Goal: Information Seeking & Learning: Learn about a topic

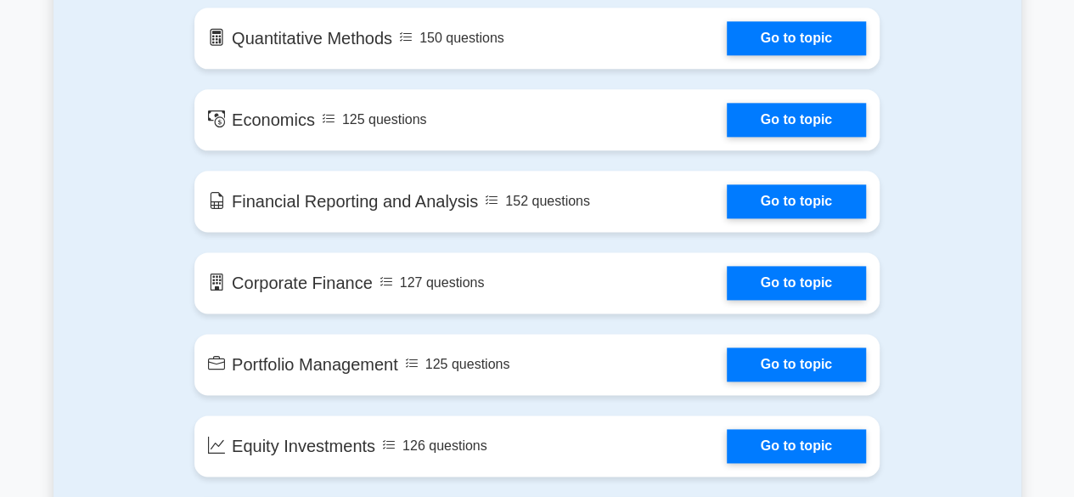
scroll to position [934, 0]
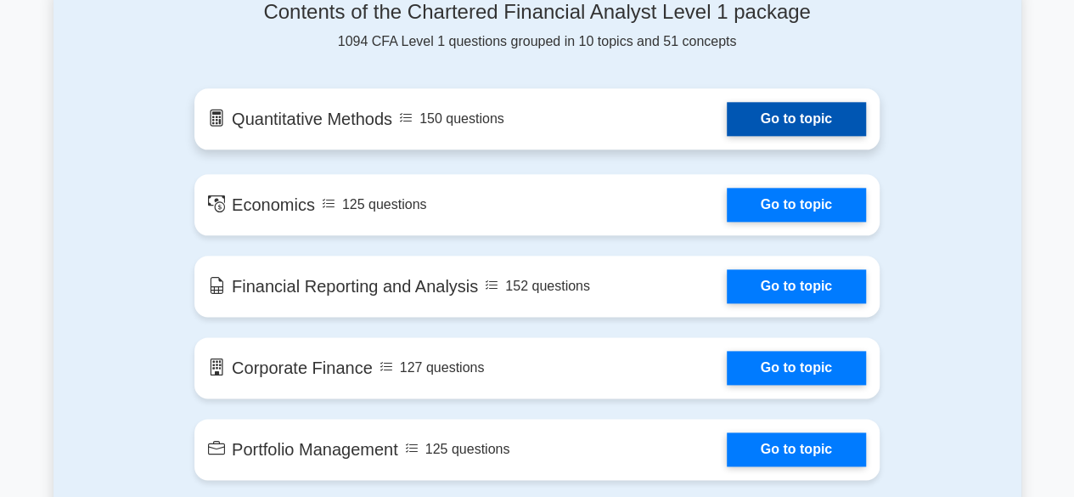
click at [792, 132] on link "Go to topic" at bounding box center [796, 119] width 139 height 34
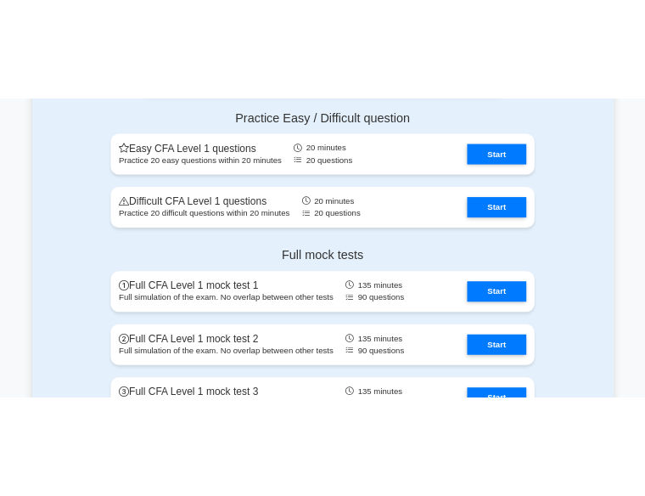
scroll to position [2377, 0]
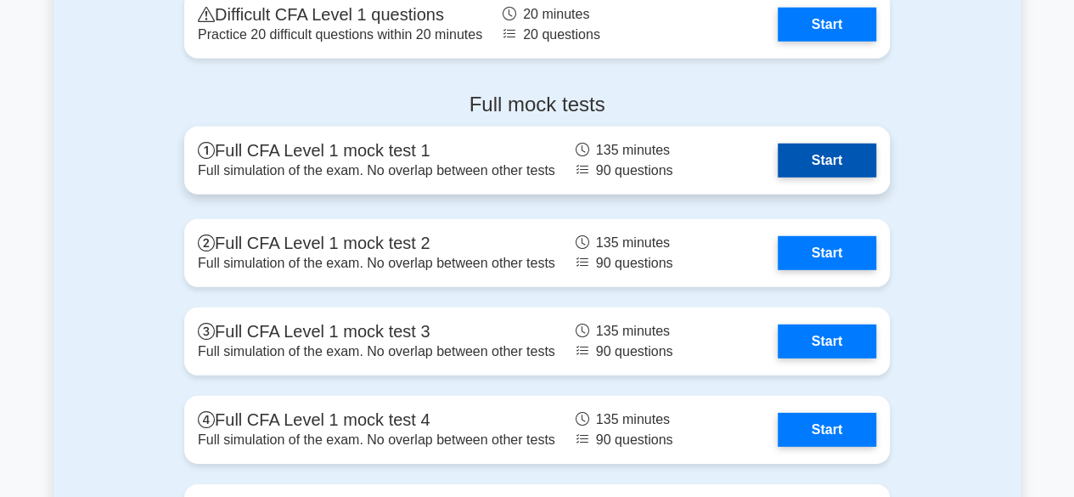
click at [852, 152] on link "Start" at bounding box center [827, 160] width 98 height 34
click at [778, 160] on link "Start" at bounding box center [827, 160] width 98 height 34
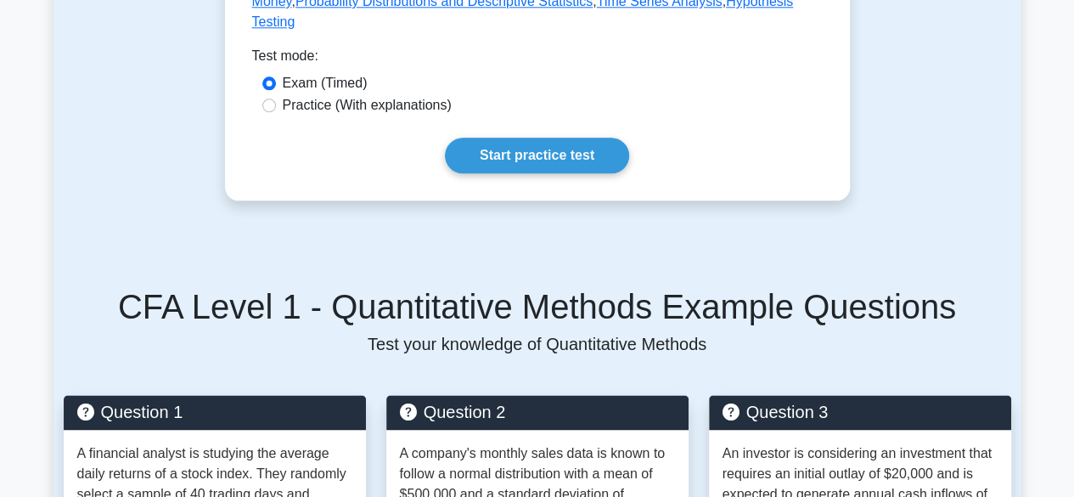
scroll to position [849, 0]
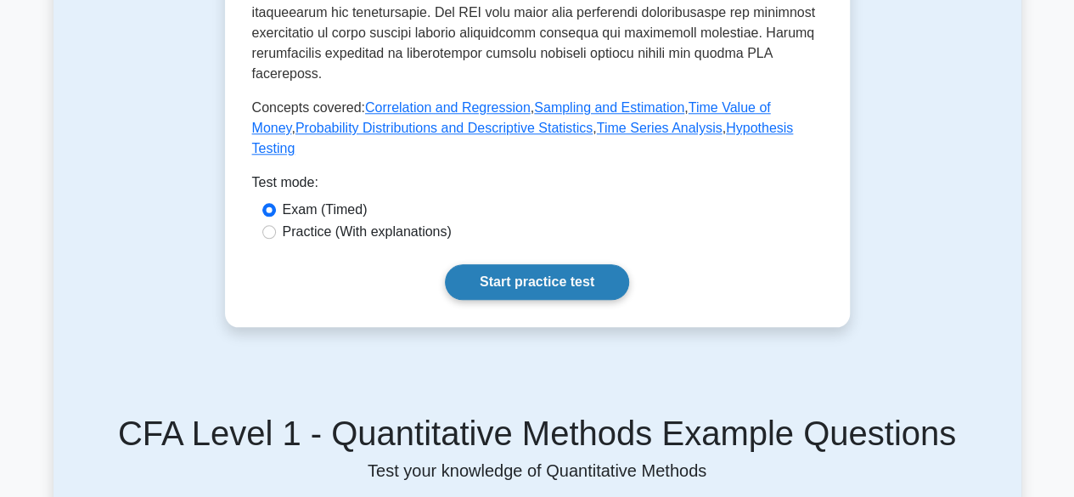
click at [523, 278] on link "Start practice test" at bounding box center [537, 282] width 184 height 36
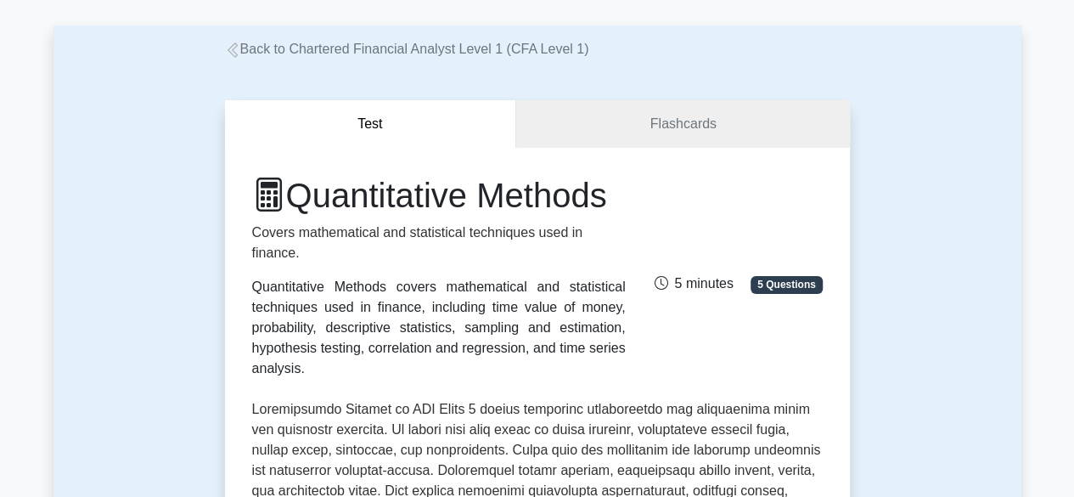
scroll to position [0, 0]
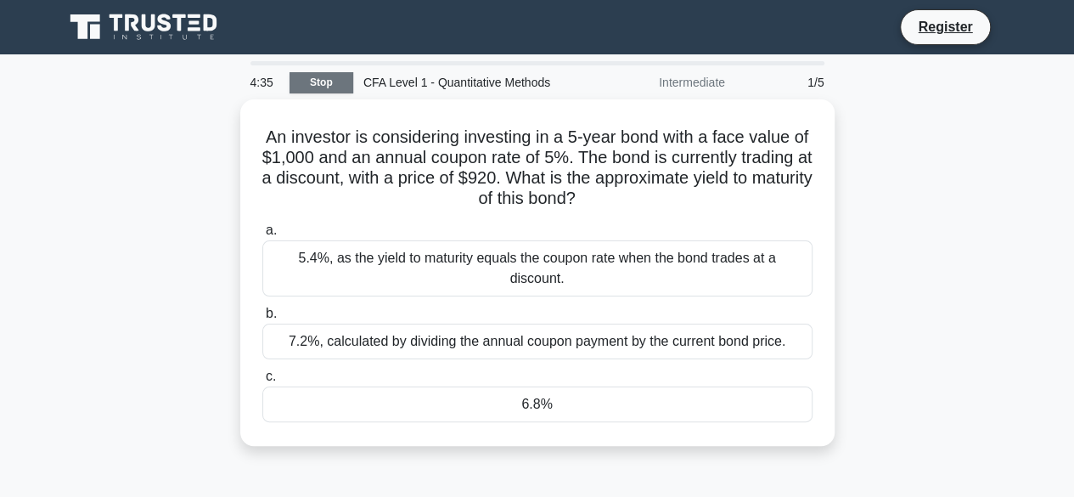
click at [330, 87] on link "Stop" at bounding box center [321, 82] width 64 height 21
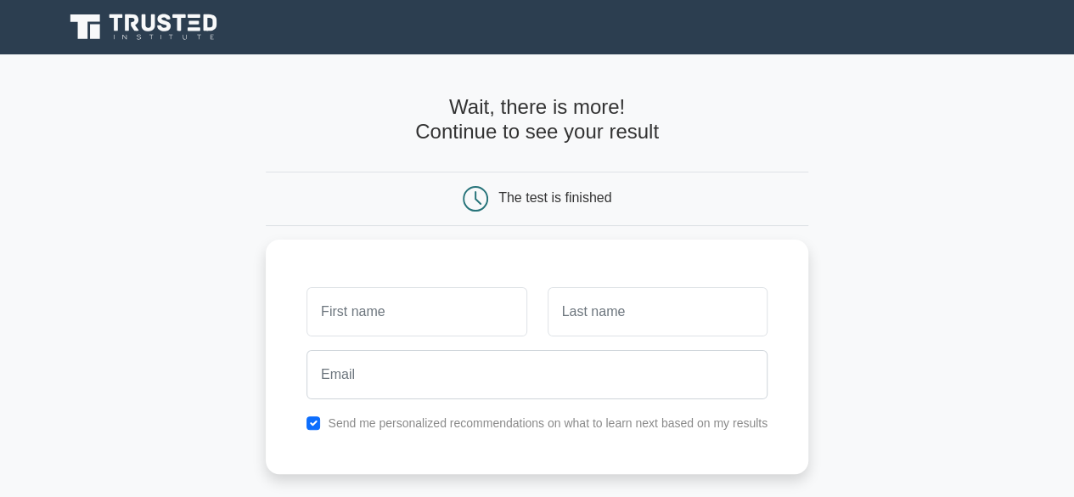
scroll to position [85, 0]
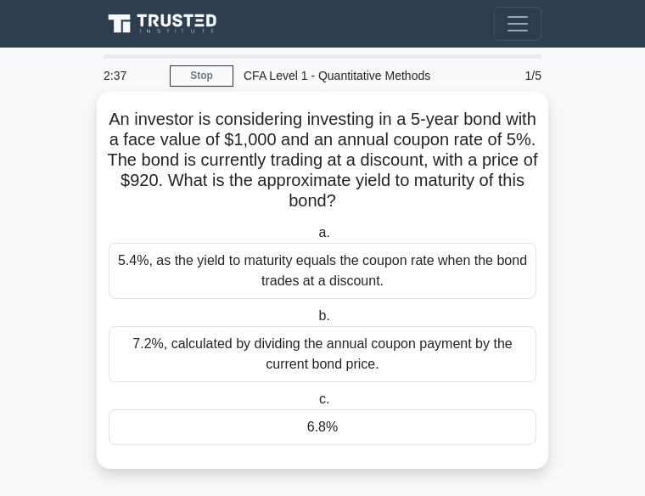
click at [277, 409] on div "6.8%" at bounding box center [323, 427] width 428 height 36
click at [316, 394] on input "c. 6.8%" at bounding box center [316, 399] width 0 height 11
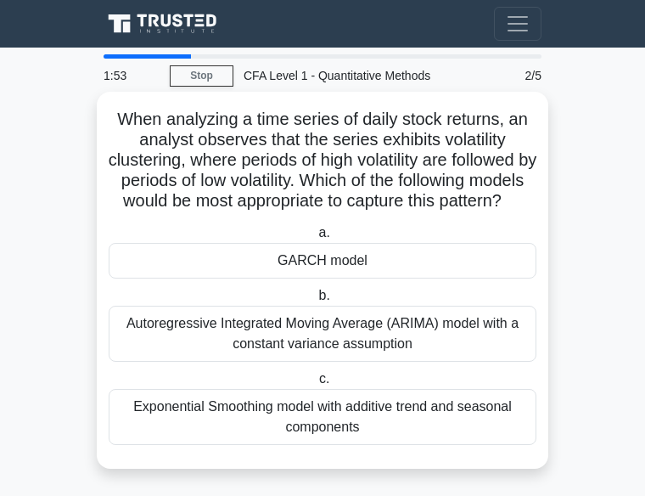
click at [279, 259] on div "GARCH model" at bounding box center [323, 261] width 428 height 36
click at [315, 239] on input "a. GARCH model" at bounding box center [315, 232] width 0 height 11
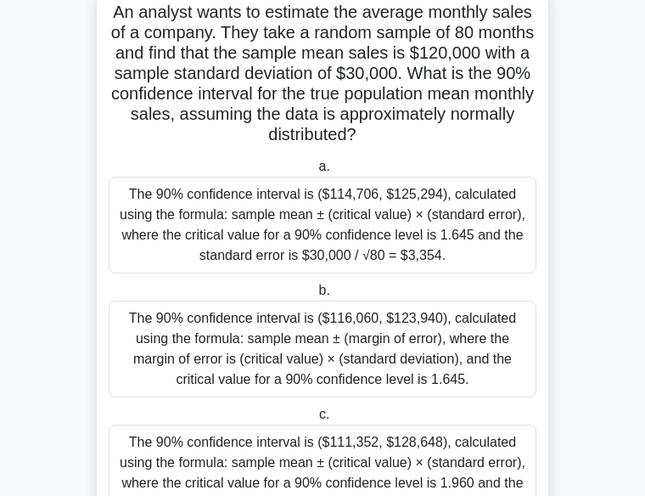
scroll to position [106, 0]
